Goal: Check status: Check status

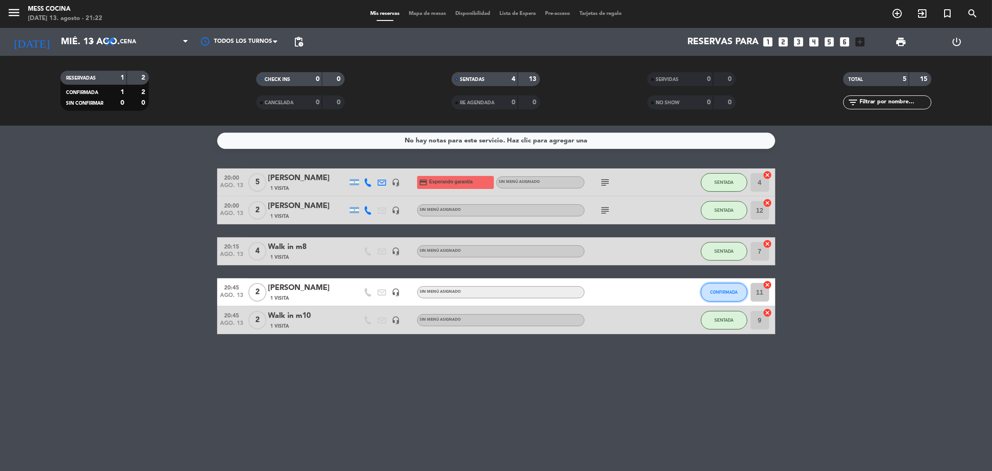
click at [728, 292] on span "CONFIRMADA" at bounding box center [723, 291] width 27 height 5
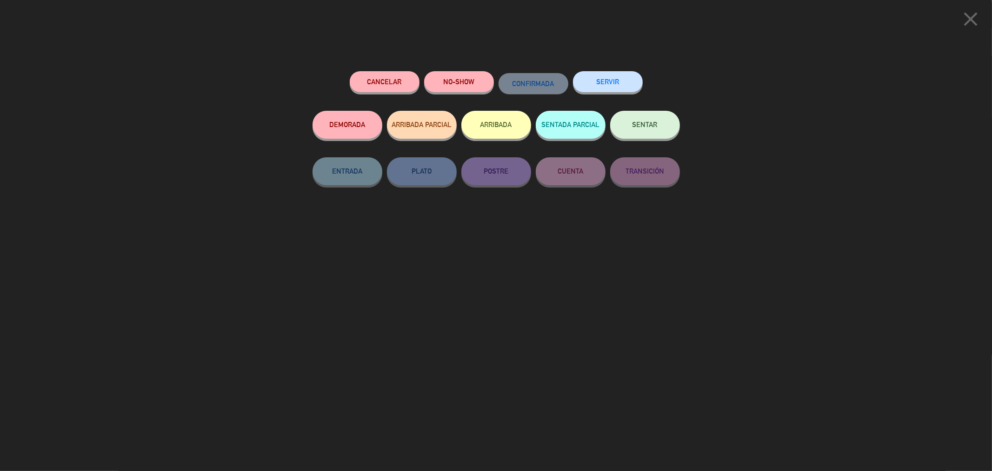
click at [644, 133] on button "SENTAR" at bounding box center [645, 125] width 70 height 28
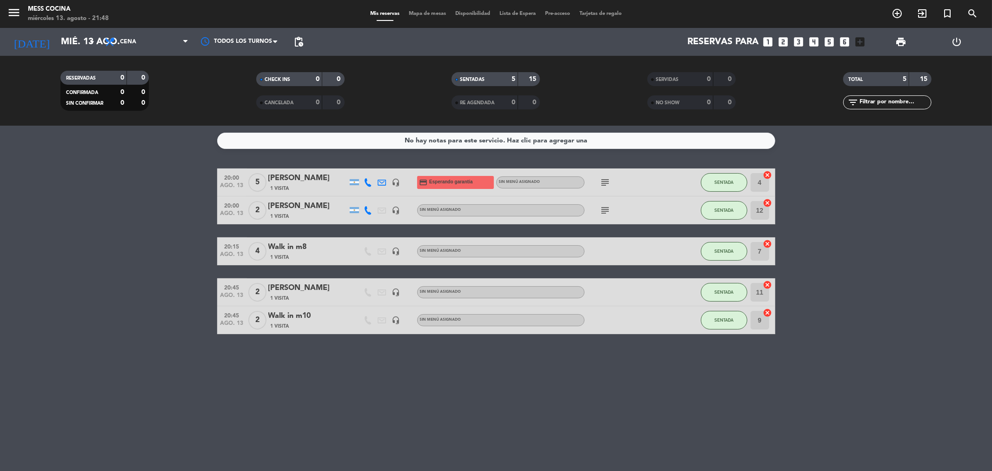
click at [48, 183] on bookings-row "20:00 [DATE] 5 [PERSON_NAME] 1 Visita headset_mic credit_card Esperando garantí…" at bounding box center [496, 251] width 992 height 166
click at [310, 431] on div "No hay notas para este servicio. Haz clic para agregar una 20:00 [DATE] 5 [PERS…" at bounding box center [496, 298] width 992 height 345
click at [960, 238] on bookings-row "20:00 [DATE] 5 [PERSON_NAME] 1 Visita headset_mic credit_card Esperando garantí…" at bounding box center [496, 251] width 992 height 166
click at [91, 32] on input "mié. 13 ago." at bounding box center [115, 42] width 118 height 20
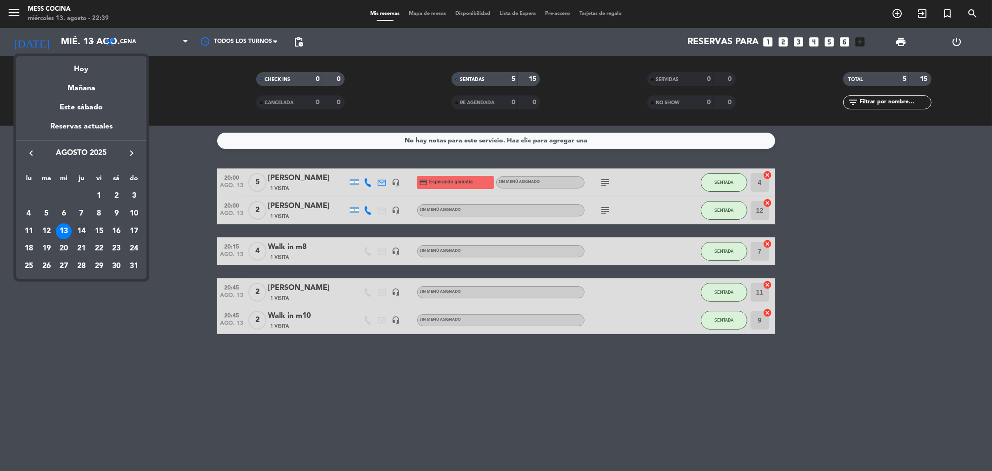
click at [80, 229] on div "14" at bounding box center [82, 231] width 16 height 16
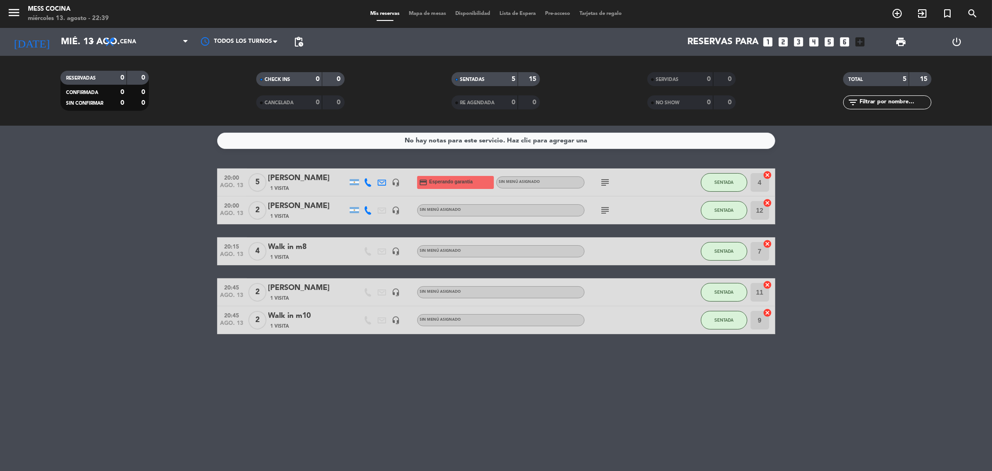
type input "jue. 14 ago."
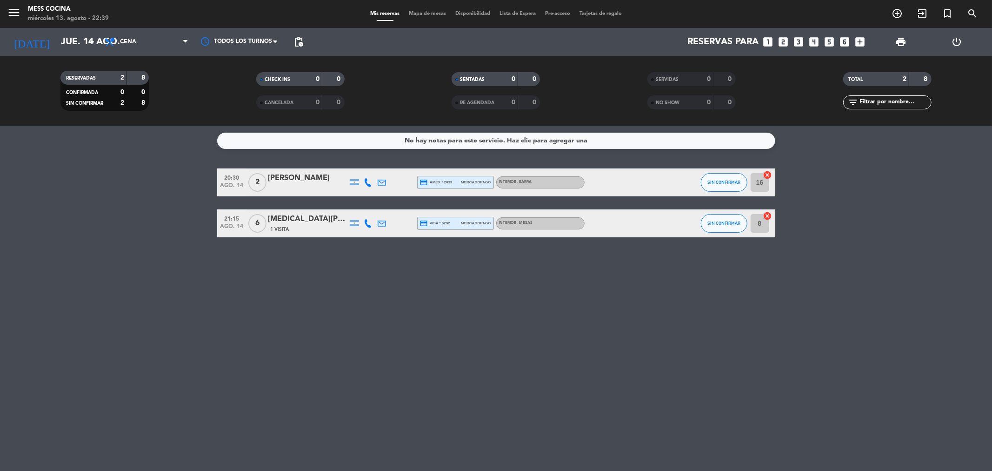
click at [105, 235] on bookings-row "20:30 [DATE] 2 [PERSON_NAME] credit_card amex * 2033 mercadopago INTERIOR - BAR…" at bounding box center [496, 202] width 992 height 69
click at [605, 446] on div "No hay notas para este servicio. Haz clic para agregar una 20:30 [DATE] 2 [PERS…" at bounding box center [496, 298] width 992 height 345
